Goal: Task Accomplishment & Management: Manage account settings

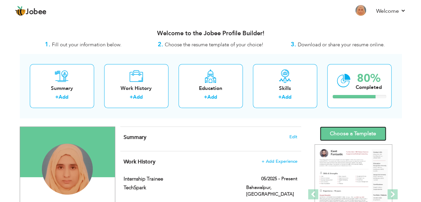
click at [357, 133] on link "Choose a Template" at bounding box center [353, 133] width 66 height 14
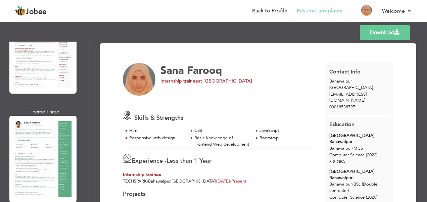
scroll to position [192, 0]
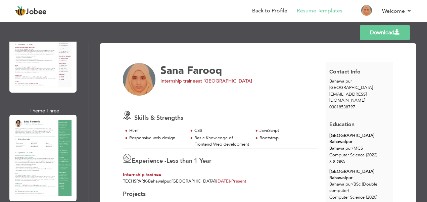
click at [30, 151] on div "Professional Themes Theme One Theme Two Theme Three Theme Four" at bounding box center [213, 122] width 427 height 160
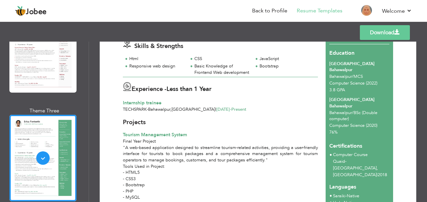
scroll to position [71, 0]
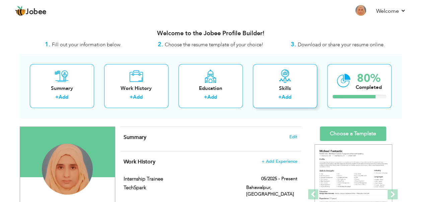
click at [284, 84] on div "Skills + Add" at bounding box center [285, 86] width 64 height 44
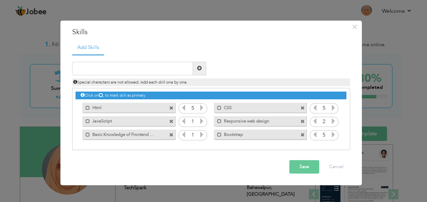
click at [200, 107] on icon at bounding box center [202, 108] width 6 height 6
click at [203, 122] on icon at bounding box center [202, 121] width 6 height 6
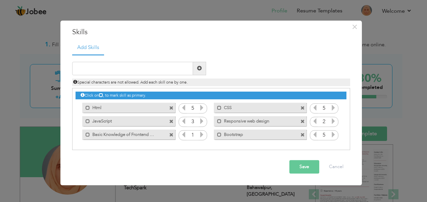
click at [203, 122] on icon at bounding box center [202, 121] width 6 height 6
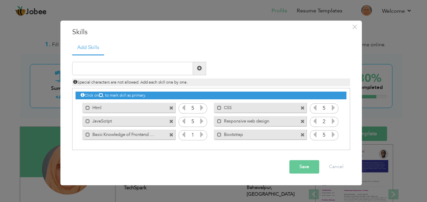
click at [333, 120] on icon at bounding box center [333, 121] width 6 height 6
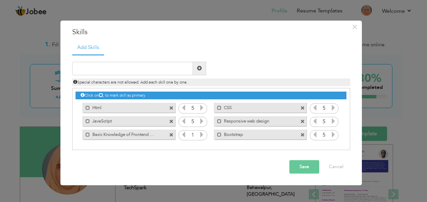
click at [333, 120] on icon at bounding box center [333, 121] width 6 height 6
click at [201, 132] on icon at bounding box center [202, 134] width 6 height 6
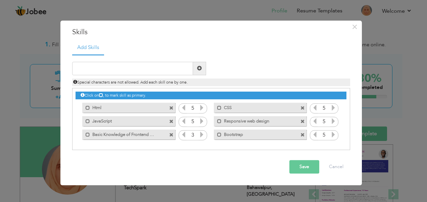
click at [201, 132] on icon at bounding box center [202, 134] width 6 height 6
click at [141, 70] on input "text" at bounding box center [132, 68] width 121 height 13
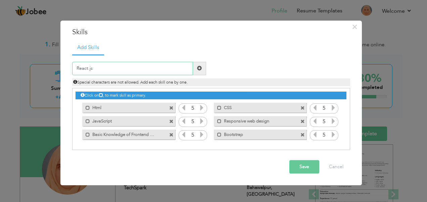
type input "React.js"
click at [199, 68] on span at bounding box center [199, 68] width 5 height 5
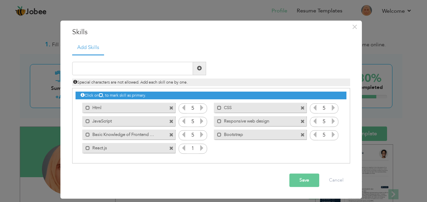
click at [201, 146] on icon at bounding box center [202, 148] width 6 height 6
click at [313, 180] on button "Save" at bounding box center [304, 179] width 30 height 13
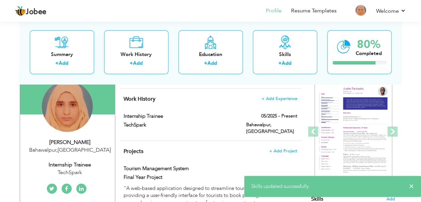
scroll to position [65, 0]
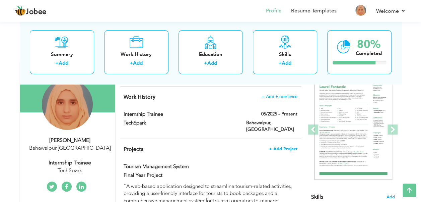
click at [281, 147] on span "+ Add Project" at bounding box center [283, 149] width 29 height 5
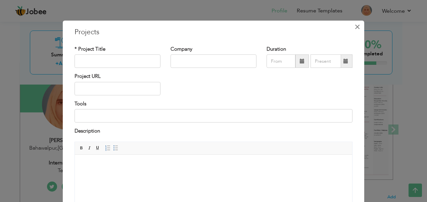
click at [356, 26] on span "×" at bounding box center [357, 27] width 6 height 12
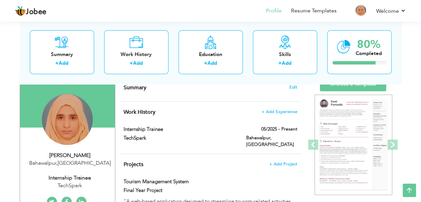
scroll to position [49, 0]
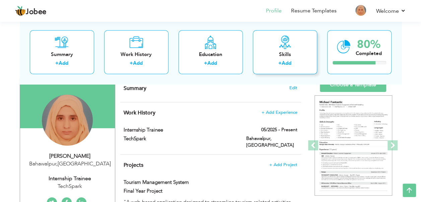
click at [289, 58] on div "Skills + Add" at bounding box center [285, 52] width 64 height 44
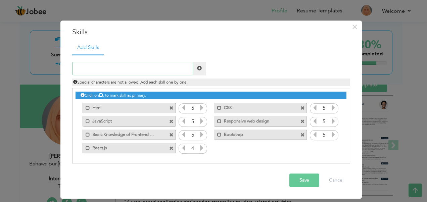
click at [158, 65] on input "text" at bounding box center [132, 68] width 121 height 13
type input "GitHub"
click at [306, 179] on button "Save" at bounding box center [304, 179] width 30 height 13
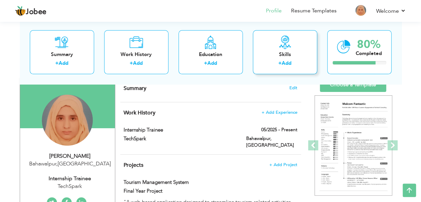
click at [281, 59] on div "Skills + Add" at bounding box center [285, 52] width 64 height 44
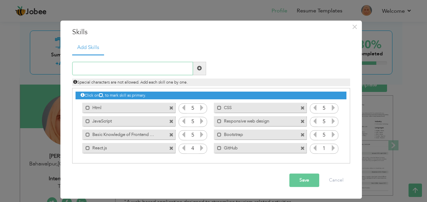
click at [109, 67] on input "text" at bounding box center [132, 68] width 121 height 13
type input "Vercel"
click at [295, 182] on button "Save" at bounding box center [304, 179] width 30 height 13
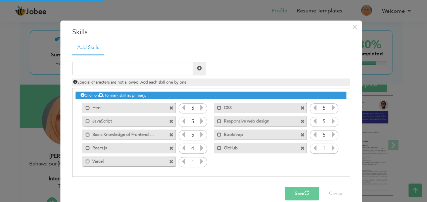
click at [330, 148] on icon at bounding box center [333, 148] width 6 height 6
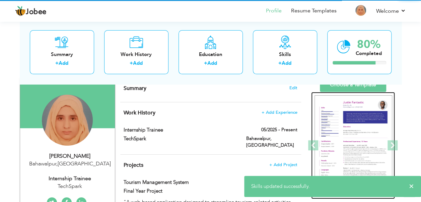
click at [330, 148] on img at bounding box center [354, 145] width 78 height 101
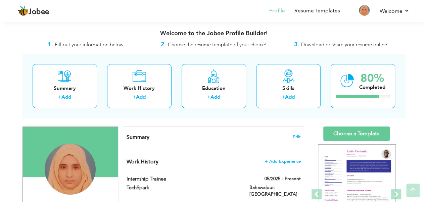
scroll to position [49, 0]
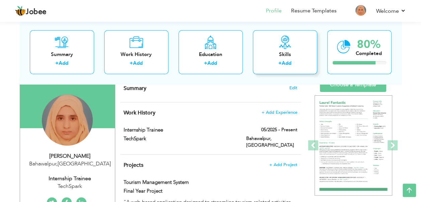
click at [285, 56] on div "Skills" at bounding box center [286, 54] width 54 height 7
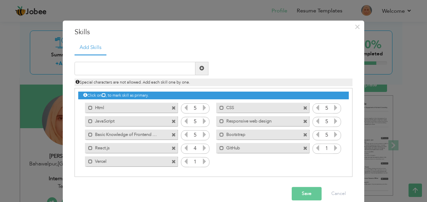
click at [201, 160] on icon at bounding box center [204, 161] width 6 height 6
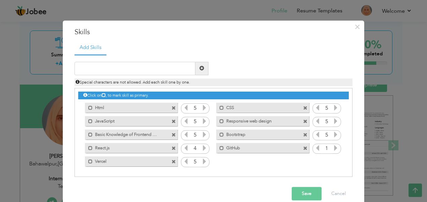
click at [201, 160] on icon at bounding box center [204, 161] width 6 height 6
click at [184, 160] on icon at bounding box center [186, 161] width 6 height 6
click at [329, 147] on input "1" at bounding box center [326, 148] width 12 height 9
click at [334, 148] on icon at bounding box center [335, 148] width 6 height 6
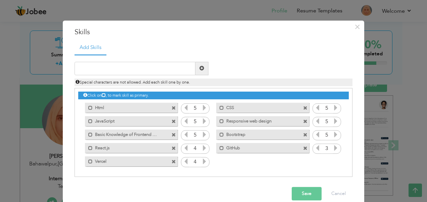
click at [334, 148] on icon at bounding box center [335, 148] width 6 height 6
click at [300, 194] on button "Save" at bounding box center [306, 193] width 30 height 13
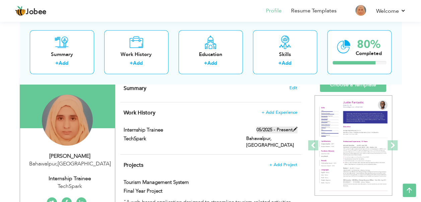
click at [284, 127] on label "05/2025 - Present" at bounding box center [277, 129] width 41 height 7
type input "Internship trainee"
type input "TechSpark"
type input "05/2025"
type input "[GEOGRAPHIC_DATA]"
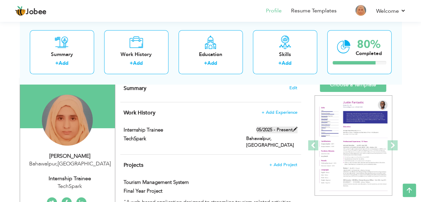
type input "Bahawalpur"
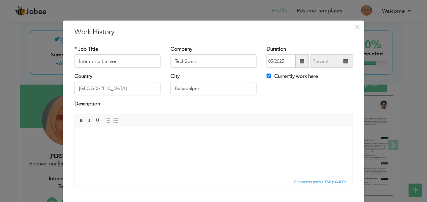
click at [347, 62] on span at bounding box center [345, 61] width 13 height 13
click at [344, 61] on span at bounding box center [345, 61] width 5 height 5
click at [267, 76] on input "Currently work here" at bounding box center [268, 76] width 4 height 4
checkbox input "false"
type input "08/2025"
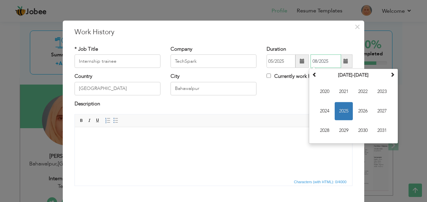
click at [327, 61] on input "08/2025" at bounding box center [325, 61] width 31 height 13
click at [338, 110] on span "2025" at bounding box center [343, 111] width 18 height 18
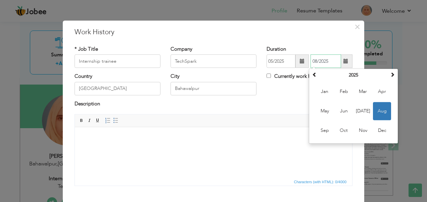
click at [378, 110] on span "Aug" at bounding box center [382, 111] width 18 height 18
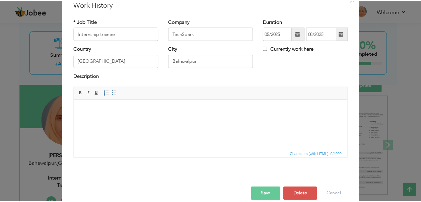
scroll to position [38, 0]
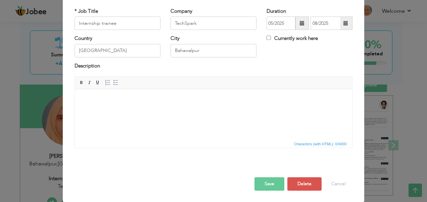
click at [265, 182] on button "Save" at bounding box center [269, 183] width 30 height 13
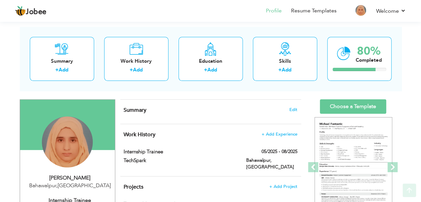
scroll to position [96, 0]
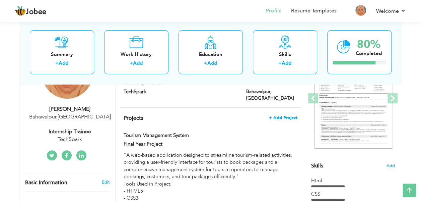
click at [282, 115] on span "+ Add Project" at bounding box center [283, 117] width 29 height 5
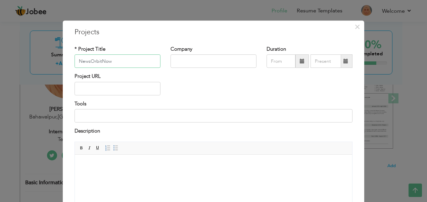
type input "NewsOrbitNow"
click at [188, 61] on input "text" at bounding box center [213, 61] width 86 height 13
click at [119, 89] on input "text" at bounding box center [117, 88] width 86 height 13
paste input "[URL][DOMAIN_NAME]"
type input "[URL][DOMAIN_NAME]"
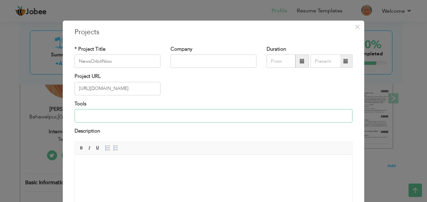
click at [114, 115] on input at bounding box center [213, 115] width 278 height 13
type input "H"
type input "Html, CSS, Bootstrap, JavaScript, React.js"
drag, startPoint x: 240, startPoint y: 25, endPoint x: 235, endPoint y: -2, distance: 28.0
click at [235, 0] on html "Jobee Profile Resume Templates Resume Templates Cover Letters About My Resume W…" at bounding box center [213, 5] width 427 height 202
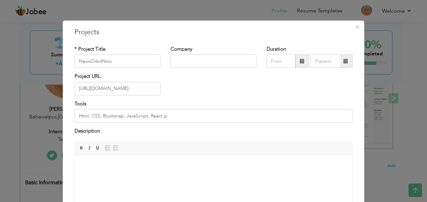
click at [269, 38] on div "× Projects * Project Title NewsOrbitNow Company Duration Project URL Tools Desc…" at bounding box center [213, 143] width 301 height 247
drag, startPoint x: 143, startPoint y: 88, endPoint x: 73, endPoint y: 93, distance: 70.2
click at [74, 93] on input "https://news-orbit.vercel.app/" at bounding box center [117, 88] width 86 height 13
click at [354, 23] on span "×" at bounding box center [357, 27] width 6 height 12
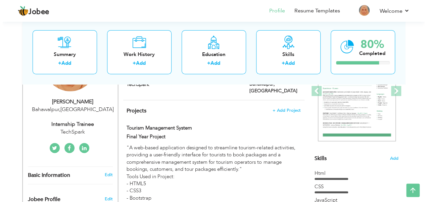
scroll to position [103, 0]
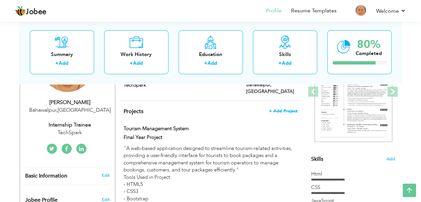
click at [279, 109] on span "+ Add Project" at bounding box center [283, 111] width 29 height 5
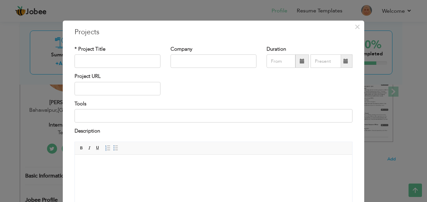
click at [115, 156] on html at bounding box center [213, 164] width 277 height 20
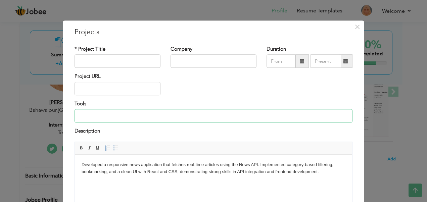
click at [91, 115] on input at bounding box center [213, 115] width 278 height 13
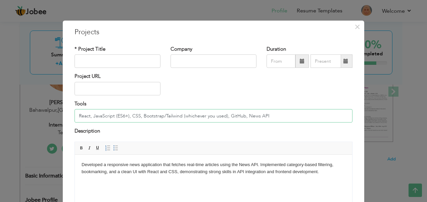
click at [223, 116] on input "React, JavaScript (ES6+), CSS, Bootstrap/Tailwind (whichever you used), GitHub,…" at bounding box center [213, 115] width 278 height 13
click at [179, 115] on input "React, JavaScript (ES6+), CSS, Bootstrap, GitHub, News API" at bounding box center [213, 115] width 278 height 13
type input "React, JavaScript (ES6+), CSS, Bootstrap, GitHub, Vercel, News API"
click at [115, 91] on input "text" at bounding box center [117, 88] width 86 height 13
paste input "https://news-orbit.vercel.app/"
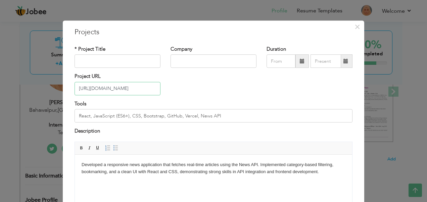
type input "https://news-orbit.vercel.app/"
click at [112, 62] on input "text" at bounding box center [117, 61] width 86 height 13
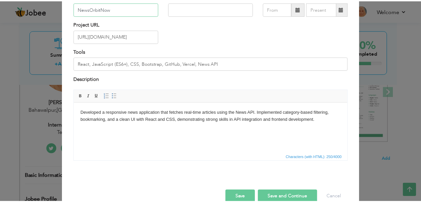
scroll to position [65, 0]
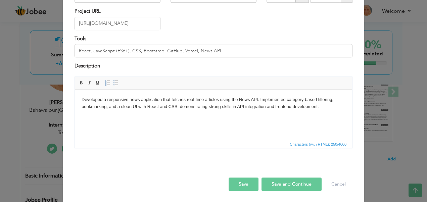
click at [241, 182] on button "Save" at bounding box center [243, 183] width 30 height 13
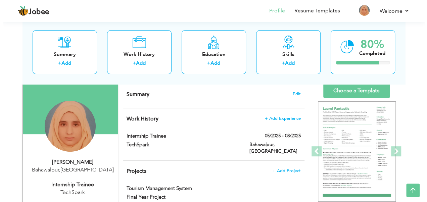
scroll to position [40, 0]
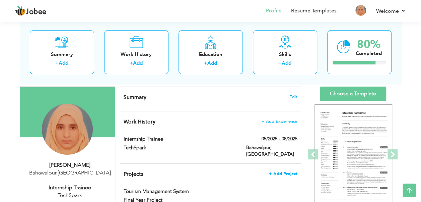
click at [290, 171] on span "+ Add Project" at bounding box center [283, 173] width 29 height 5
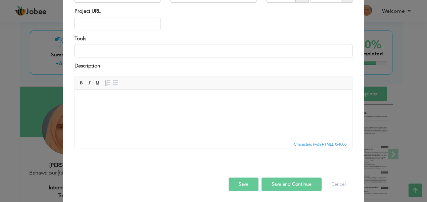
scroll to position [0, 0]
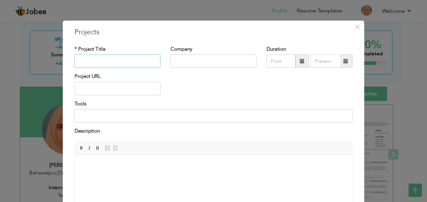
click at [99, 58] on input "text" at bounding box center [117, 61] width 86 height 13
type input "Portfolio"
click at [103, 118] on input at bounding box center [213, 115] width 278 height 13
type input "React, JavaScript (ES6+), CSS, Bootstrap, GitHub, Vercel, News API"
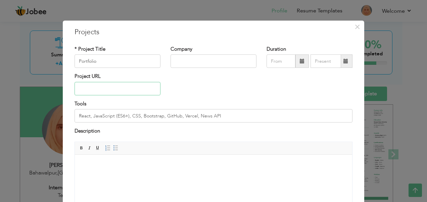
click at [109, 89] on input "text" at bounding box center [117, 88] width 86 height 13
paste input "https://portfolio-neon-alpha-8nem9k4wrj.vercel.app/"
type input "https://portfolio-neon-alpha-8nem9k4wrj.vercel.app"
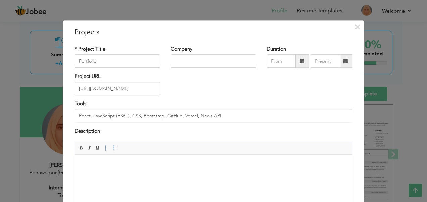
click at [121, 160] on html at bounding box center [213, 164] width 277 height 20
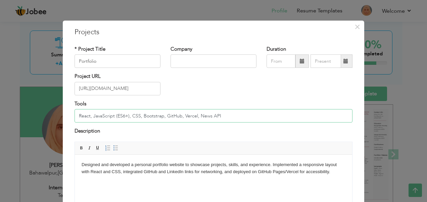
click at [222, 115] on input "React, JavaScript (ES6+), CSS, Bootstrap, GitHub, Vercel, News API" at bounding box center [213, 115] width 278 height 13
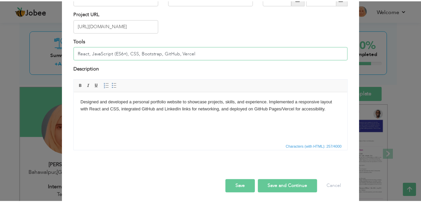
scroll to position [65, 0]
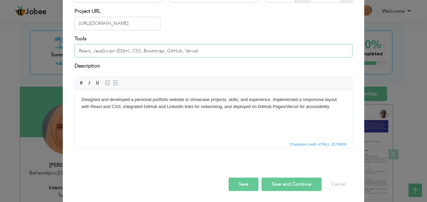
type input "React, JavaScript (ES6+), CSS, Bootstrap, GitHub, Vercel"
click at [241, 181] on button "Save" at bounding box center [243, 183] width 30 height 13
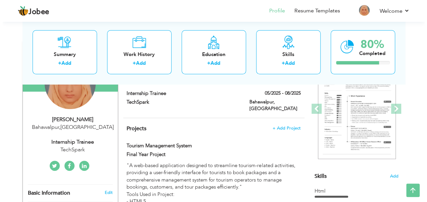
scroll to position [86, 0]
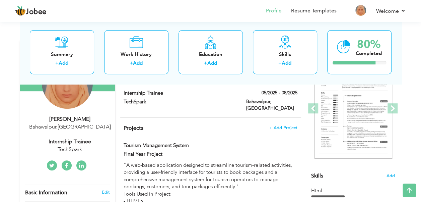
click at [66, 138] on div "Internship trainee" at bounding box center [70, 142] width 90 height 8
type input "Sana"
type input "Farooq"
type input "03018538797"
select select "number:166"
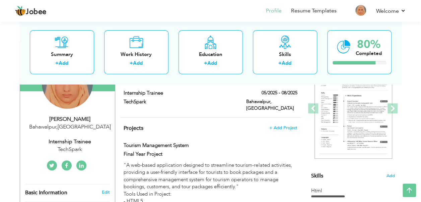
type input "Bahawalpur"
select select "number:2"
type input "TechSpark"
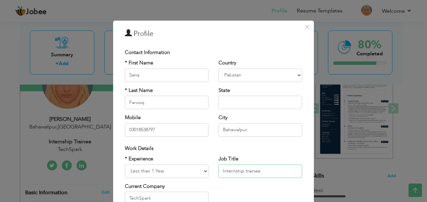
click at [260, 170] on input "Internship trainee" at bounding box center [259, 170] width 83 height 13
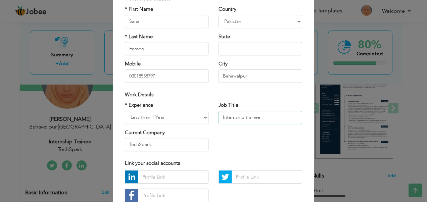
scroll to position [55, 0]
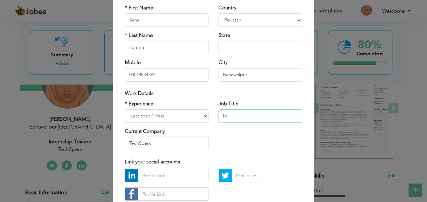
type input "I"
type input "Front End Developer"
click at [192, 117] on select "Entry Level Less than 1 Year 1 Year 2 Years 3 Years 4 Years 5 Years 6 Years 7 Y…" at bounding box center [166, 115] width 83 height 13
click at [161, 140] on input "TechSpark" at bounding box center [166, 142] width 83 height 13
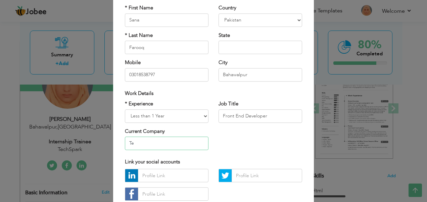
type input "T"
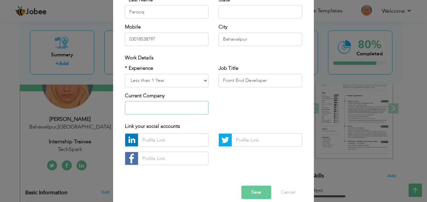
scroll to position [99, 0]
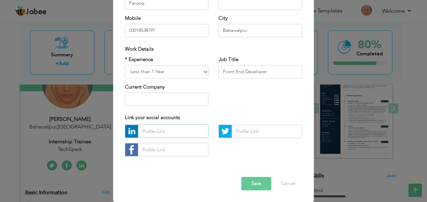
click at [154, 130] on input "text" at bounding box center [173, 131] width 70 height 13
paste input "www.linkedin.com/in/sana-farooq-353995369"
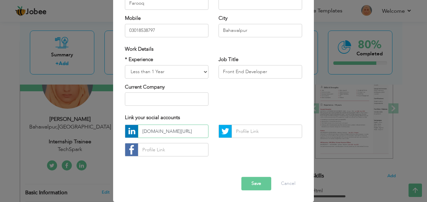
type input "www.linkedin.com/in/sana-farooq-353995369"
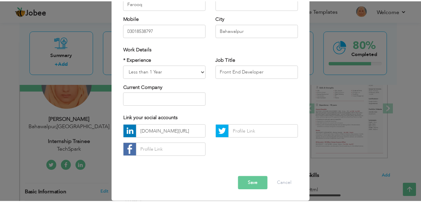
scroll to position [0, 0]
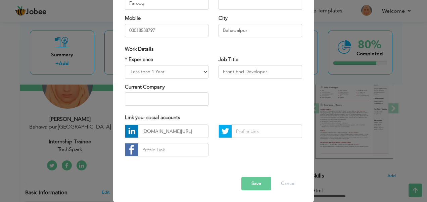
click at [244, 182] on button "Save" at bounding box center [256, 183] width 30 height 13
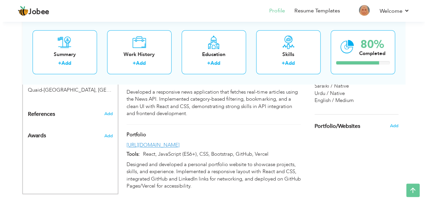
scroll to position [408, 0]
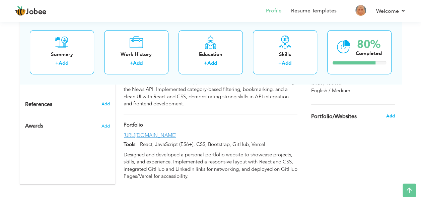
click at [391, 114] on span "Add" at bounding box center [390, 116] width 9 height 6
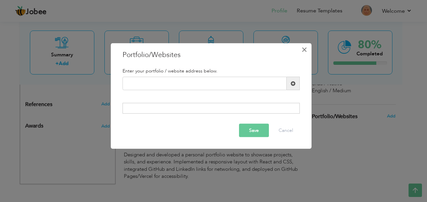
click at [304, 48] on span "×" at bounding box center [304, 50] width 6 height 12
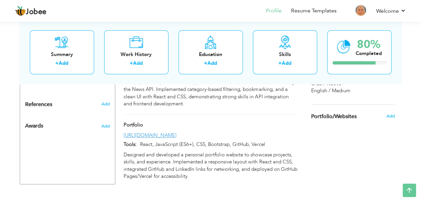
drag, startPoint x: 244, startPoint y: 127, endPoint x: 123, endPoint y: 126, distance: 121.4
click at [123, 132] on div "https://portfolio-neon-alpha-8nem9k4wrj.vercel.app" at bounding box center [211, 135] width 184 height 7
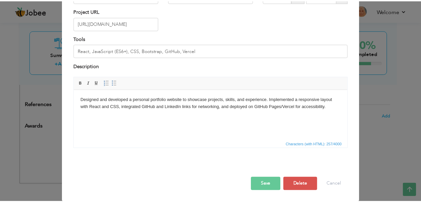
scroll to position [0, 0]
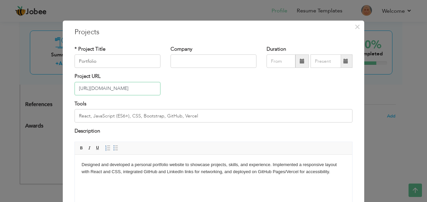
click at [130, 88] on input "https://portfolio-neon-alpha-8nem9k4wrj.vercel.app" at bounding box center [117, 88] width 86 height 13
click at [354, 25] on span "×" at bounding box center [357, 27] width 6 height 12
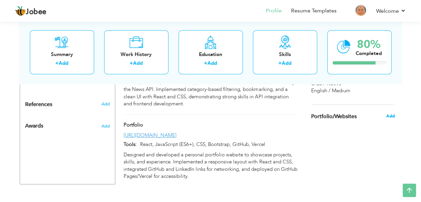
click at [391, 115] on span "Add" at bounding box center [390, 116] width 9 height 6
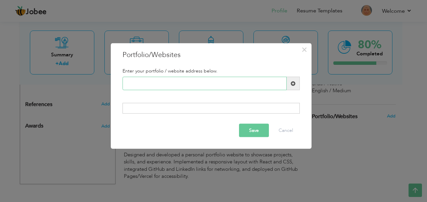
click at [182, 83] on input "text" at bounding box center [204, 83] width 164 height 13
paste input "https://portfolio-neon-alpha-8nem9k4wrj.vercel.app"
type input "https://portfolio-neon-alpha-8nem9k4wrj.vercel.app"
click at [246, 133] on button "Save" at bounding box center [254, 129] width 30 height 13
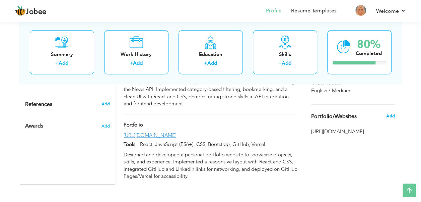
click at [390, 118] on span "Add" at bounding box center [390, 116] width 9 height 6
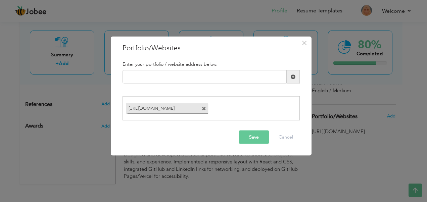
click at [252, 136] on button "Save" at bounding box center [254, 136] width 30 height 13
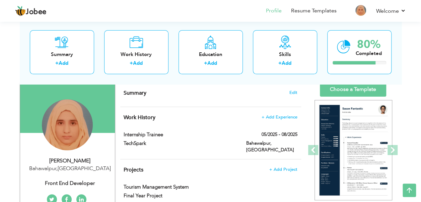
scroll to position [44, 0]
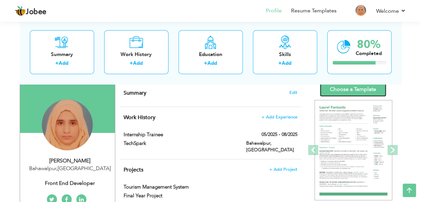
click at [375, 88] on link "Choose a Template" at bounding box center [353, 89] width 66 height 14
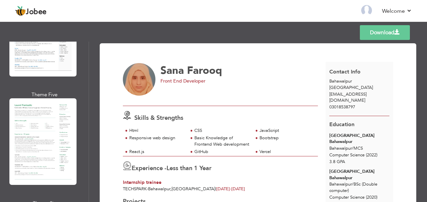
scroll to position [427, 0]
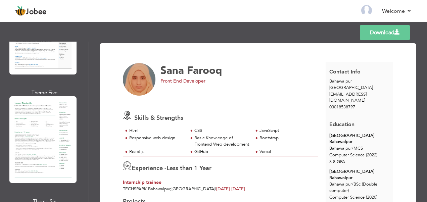
click at [30, 128] on div "Professional Themes Theme One Theme Two Theme Three Theme Four" at bounding box center [213, 122] width 427 height 160
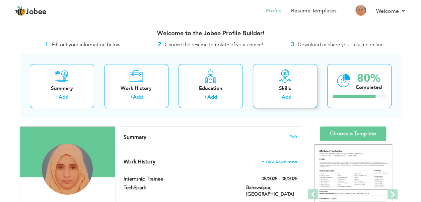
click at [282, 89] on div "Skills" at bounding box center [286, 88] width 54 height 7
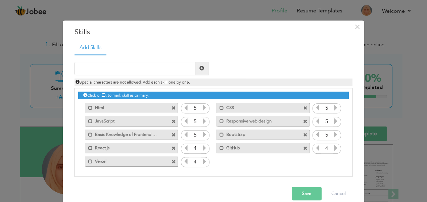
click at [172, 133] on span at bounding box center [173, 135] width 4 height 4
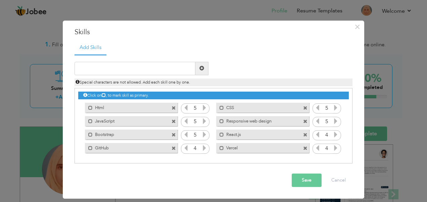
click at [299, 178] on button "Save" at bounding box center [306, 179] width 30 height 13
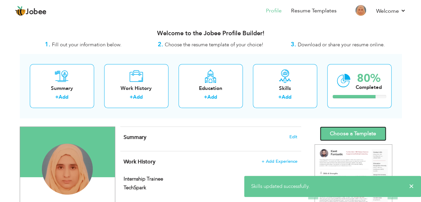
click at [354, 132] on link "Choose a Template" at bounding box center [353, 133] width 66 height 14
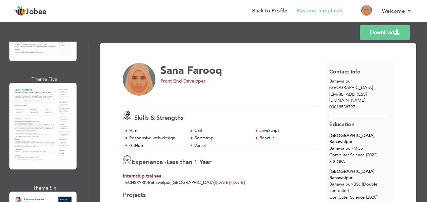
scroll to position [477, 0]
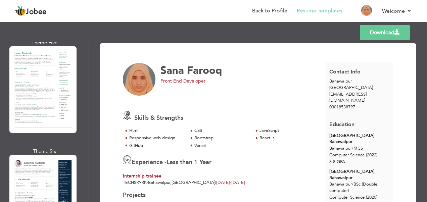
click at [32, 84] on div "Professional Themes Theme One Theme Two Theme Three Theme Four" at bounding box center [213, 122] width 427 height 160
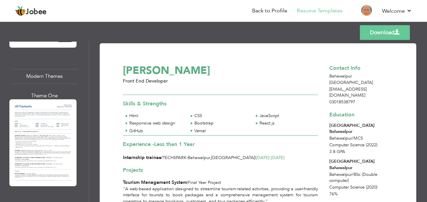
scroll to position [674, 0]
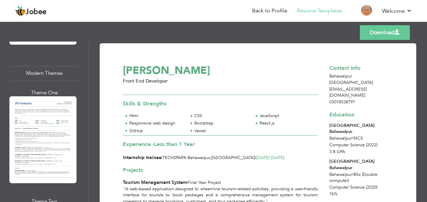
click at [27, 138] on div "Professional Themes Theme One Theme Two Theme Three Theme Four" at bounding box center [213, 122] width 427 height 160
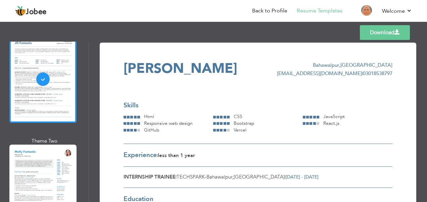
scroll to position [0, 0]
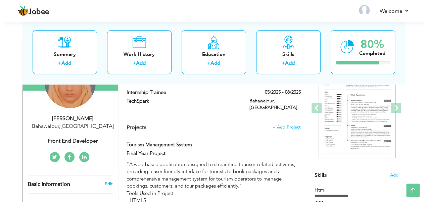
scroll to position [140, 0]
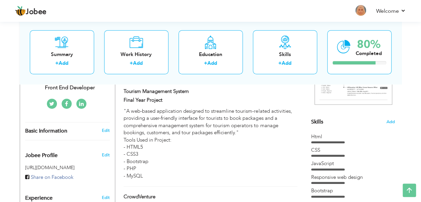
select select "number:166"
select select "number:2"
type input "Front End Developer"
type input "www.linkedin.com/in/sana-farooq-353995369"
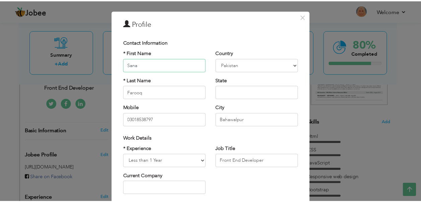
scroll to position [0, 0]
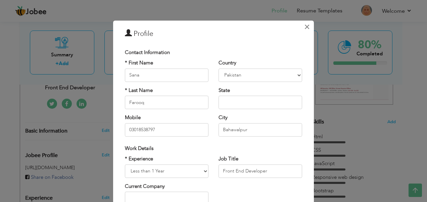
click at [304, 27] on span "×" at bounding box center [307, 27] width 6 height 12
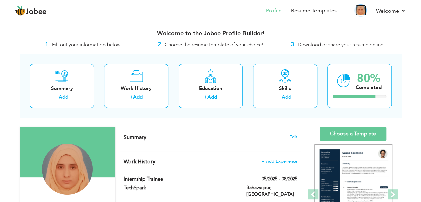
click at [361, 10] on img at bounding box center [361, 10] width 11 height 11
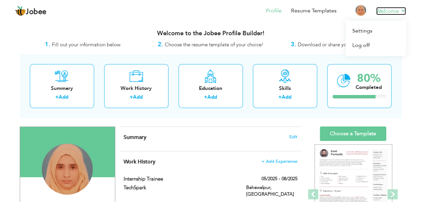
click at [403, 9] on link "Welcome" at bounding box center [392, 11] width 30 height 8
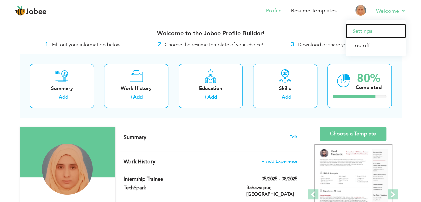
click at [374, 31] on link "Settings" at bounding box center [376, 31] width 60 height 14
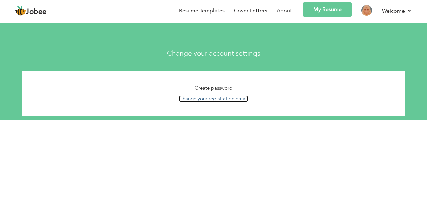
click at [206, 97] on link "Change your registration email" at bounding box center [213, 98] width 69 height 7
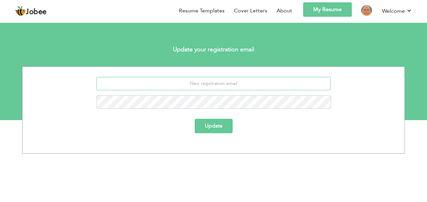
click at [215, 83] on input "email" at bounding box center [213, 83] width 234 height 13
type input "S"
type input "[EMAIL_ADDRESS][DOMAIN_NAME]"
click at [219, 123] on button "Update" at bounding box center [213, 126] width 38 height 14
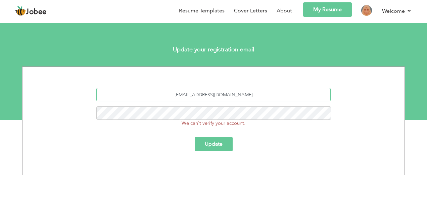
drag, startPoint x: 216, startPoint y: 95, endPoint x: 183, endPoint y: 95, distance: 33.2
click at [183, 95] on input "[EMAIL_ADDRESS][DOMAIN_NAME]" at bounding box center [213, 94] width 234 height 13
paste input "SanaF"
type input "[EMAIL_ADDRESS][DOMAIN_NAME]"
click at [208, 142] on button "Update" at bounding box center [213, 144] width 38 height 14
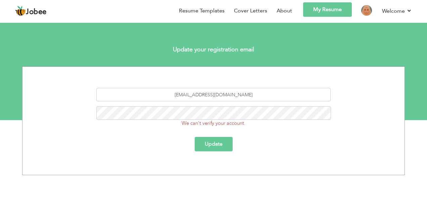
click at [219, 142] on button "Update" at bounding box center [213, 144] width 38 height 14
click at [332, 5] on link "My Resume" at bounding box center [327, 9] width 49 height 14
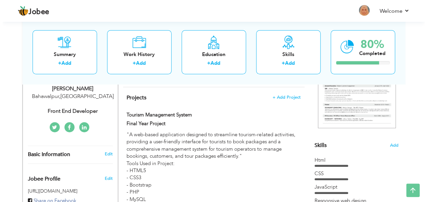
scroll to position [121, 0]
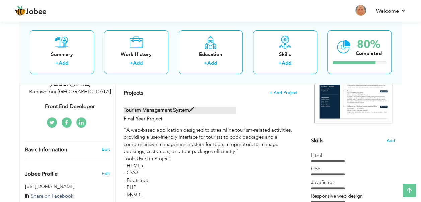
click at [193, 107] on span at bounding box center [191, 109] width 5 height 5
type input "Tourism Management System"
type input "Final Year Project"
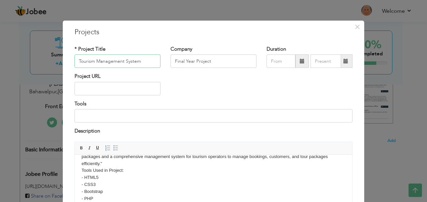
scroll to position [26, 0]
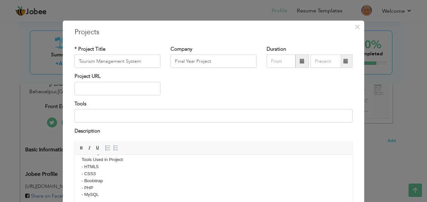
click at [102, 195] on body ""A web-based application designed to streamline tourism-related activities, pro…" at bounding box center [213, 166] width 264 height 63
drag, startPoint x: 103, startPoint y: 196, endPoint x: 81, endPoint y: 167, distance: 37.1
click at [81, 167] on html ""A web-based application designed to streamline tourism-related activities, pro…" at bounding box center [213, 166] width 277 height 76
click at [355, 25] on span "×" at bounding box center [357, 27] width 6 height 12
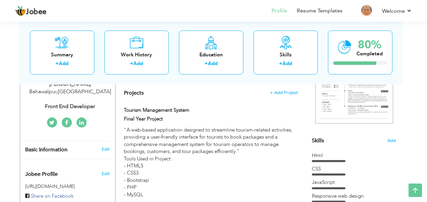
scroll to position [0, 0]
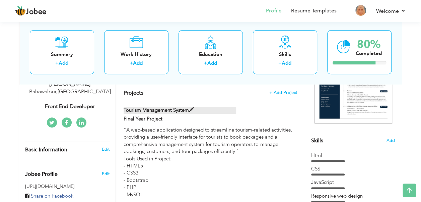
click at [191, 107] on span at bounding box center [191, 109] width 5 height 5
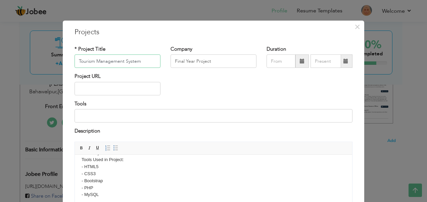
scroll to position [25, 0]
drag, startPoint x: 102, startPoint y: 194, endPoint x: 79, endPoint y: 165, distance: 37.2
click at [79, 165] on html ""A web-based application designed to streamline tourism-related activities, pro…" at bounding box center [213, 167] width 277 height 76
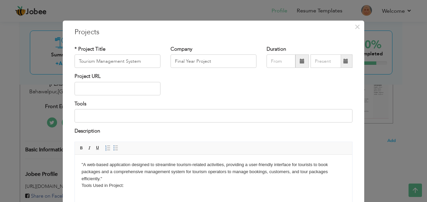
scroll to position [0, 0]
click at [116, 114] on input at bounding box center [213, 115] width 278 height 13
click at [79, 115] on input "- HTML5 - CSS3 - Bootstrap - PHP - MySQL" at bounding box center [213, 115] width 278 height 13
click at [95, 115] on input "HTML5 - CSS3 - Bootstrap - PHP - MySQL" at bounding box center [213, 115] width 278 height 13
click at [107, 116] on input "HTML5, CSS3 - Bootstrap - PHP - MySQL" at bounding box center [213, 115] width 278 height 13
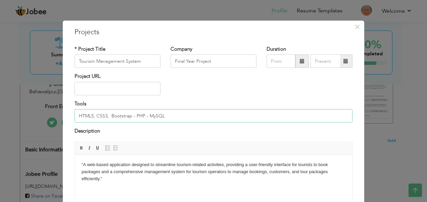
click at [130, 117] on input "HTML5, CSS3, Bootstrap - PHP - MySQL" at bounding box center [213, 115] width 278 height 13
click at [160, 115] on input "HTML5, CSS3, Bootstrap, PHP - MySQL" at bounding box center [213, 115] width 278 height 13
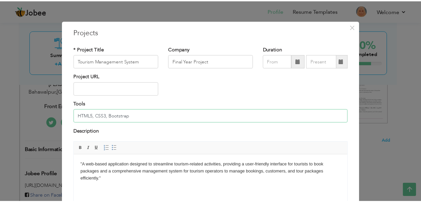
scroll to position [65, 0]
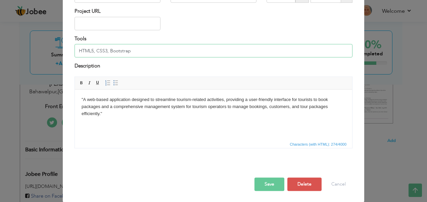
type input "HTML5, CSS3, Bootstrap"
click at [269, 184] on button "Save" at bounding box center [269, 183] width 30 height 13
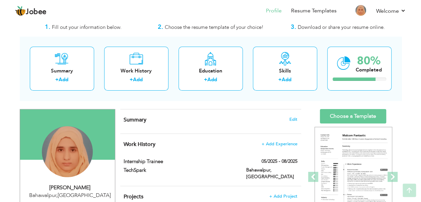
scroll to position [10, 0]
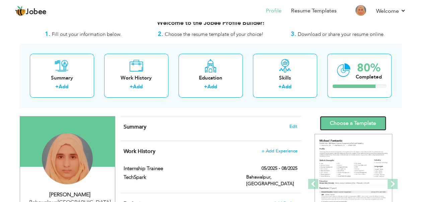
click at [358, 120] on link "Choose a Template" at bounding box center [353, 123] width 66 height 14
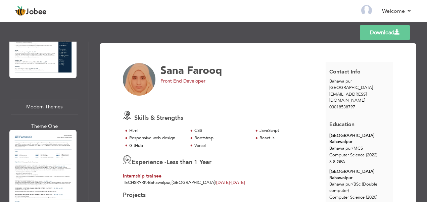
scroll to position [674, 0]
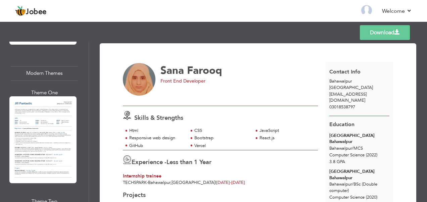
click at [33, 118] on div "Professional Themes Theme One Theme Two Theme Three Theme Four" at bounding box center [213, 122] width 427 height 160
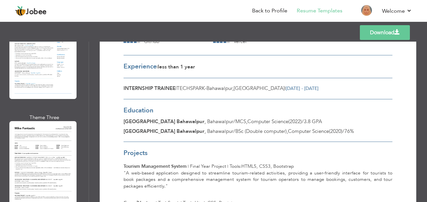
scroll to position [0, 0]
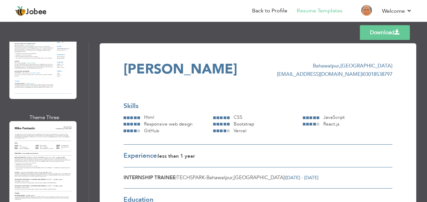
click at [387, 30] on link "Download" at bounding box center [384, 32] width 50 height 15
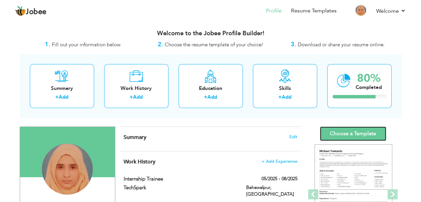
click at [364, 132] on link "Choose a Template" at bounding box center [353, 133] width 66 height 14
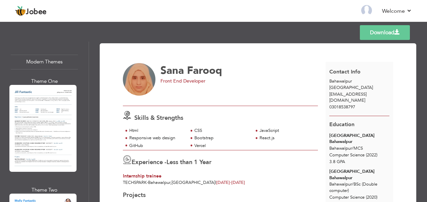
scroll to position [685, 0]
click at [39, 116] on div "Professional Themes Theme One Theme Two Theme Three Theme Four" at bounding box center [213, 122] width 427 height 160
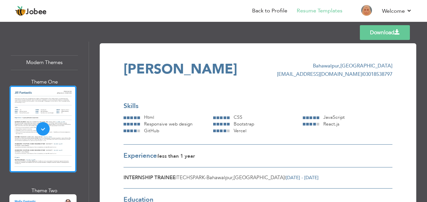
click at [395, 34] on span at bounding box center [396, 32] width 5 height 5
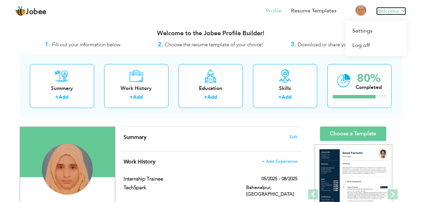
click at [387, 12] on link "Welcome" at bounding box center [392, 11] width 30 height 8
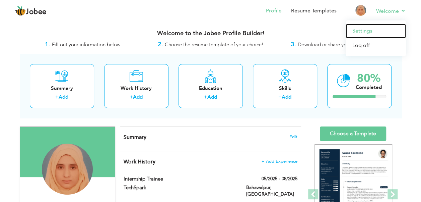
click at [372, 29] on link "Settings" at bounding box center [376, 31] width 60 height 14
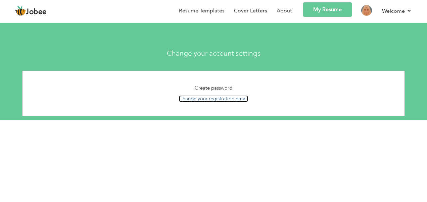
click at [221, 98] on link "Change your registration email" at bounding box center [213, 98] width 69 height 7
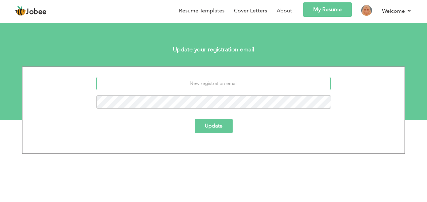
click at [220, 84] on input "email" at bounding box center [213, 83] width 234 height 13
type input "[EMAIL_ADDRESS][DOMAIN_NAME]"
click at [217, 125] on button "Update" at bounding box center [213, 126] width 38 height 14
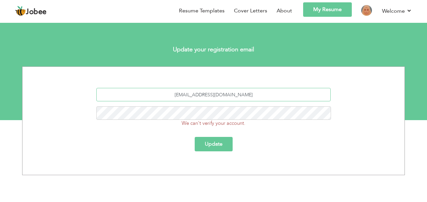
click at [250, 93] on input "[EMAIL_ADDRESS][DOMAIN_NAME]" at bounding box center [213, 94] width 234 height 13
click at [248, 94] on input "[EMAIL_ADDRESS][DOMAIN_NAME]" at bounding box center [213, 94] width 234 height 13
click at [217, 93] on input "[EMAIL_ADDRESS][DOMAIN_NAME]" at bounding box center [213, 94] width 234 height 13
type input "[EMAIL_ADDRESS][DOMAIN_NAME]"
click at [215, 140] on button "Update" at bounding box center [213, 144] width 38 height 14
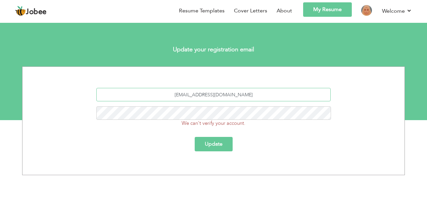
click at [210, 91] on input "sf4563496@gmail.com" at bounding box center [213, 94] width 234 height 13
click at [189, 93] on input "SanaFarooqq@gmail.com" at bounding box center [213, 94] width 234 height 13
click at [199, 94] on input "sanaFarooqq@gmail.com" at bounding box center [213, 94] width 234 height 13
type input "[EMAIL_ADDRESS][DOMAIN_NAME]"
click at [217, 143] on button "Update" at bounding box center [213, 144] width 38 height 14
